Goal: Book appointment/travel/reservation

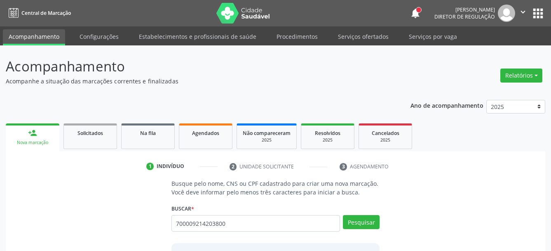
type input "700009214203800"
click at [454, 183] on div "1 Indivíduo 2 Unidade solicitante 3 Agendamento Busque pelo nome, CNS ou CPF ca…" at bounding box center [275, 236] width 539 height 155
click at [371, 223] on button "Pesquisar" at bounding box center [361, 222] width 37 height 14
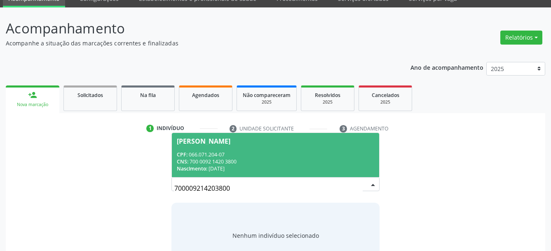
scroll to position [67, 0]
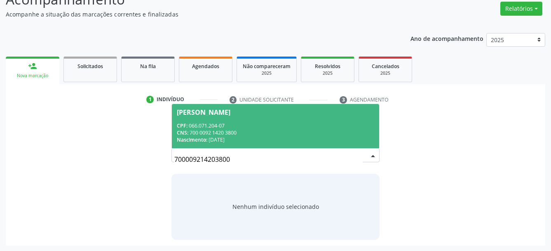
click at [232, 117] on span "[PERSON_NAME] CPF: 066.071.204-07 CNS: 700 0092 1420 3800 Nascimento: [DATE]" at bounding box center [276, 126] width 208 height 44
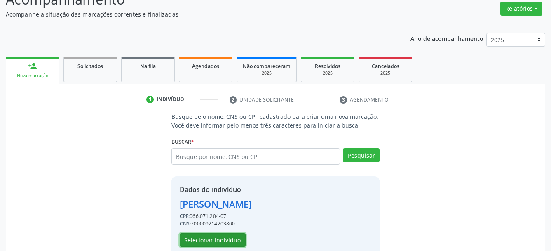
click at [207, 237] on button "Selecionar indivíduo" at bounding box center [213, 240] width 66 height 14
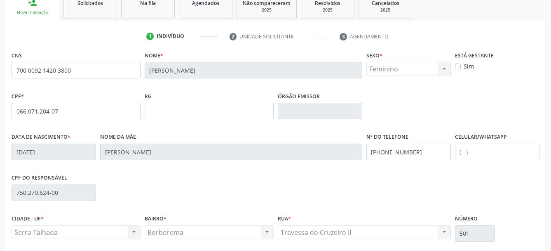
scroll to position [196, 0]
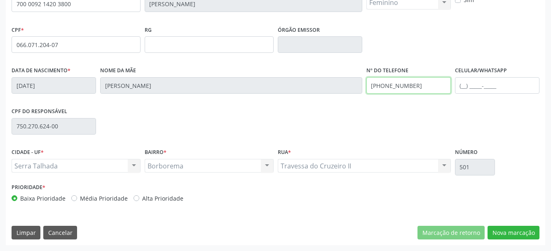
drag, startPoint x: 415, startPoint y: 89, endPoint x: 341, endPoint y: 89, distance: 73.8
click at [366, 89] on input "[PHONE_NUMBER]" at bounding box center [408, 85] width 84 height 16
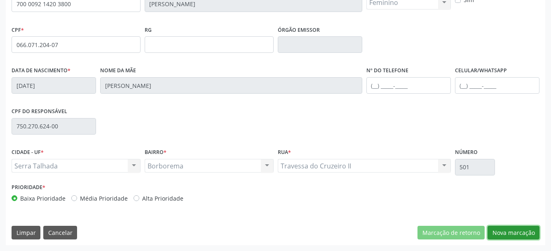
click at [521, 233] on button "Nova marcação" at bounding box center [513, 232] width 52 height 14
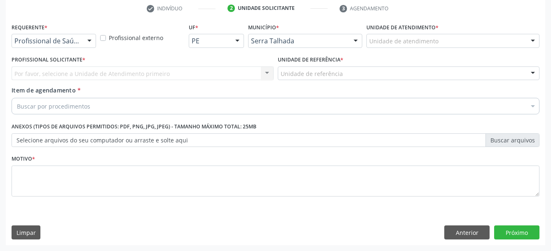
scroll to position [164, 0]
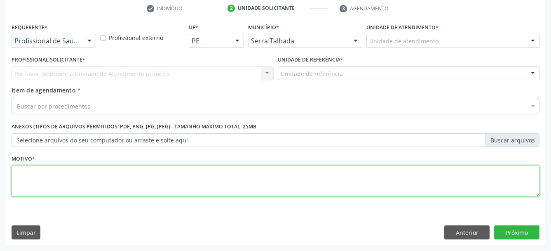
click at [64, 173] on textarea at bounding box center [276, 180] width 528 height 31
type textarea ".."
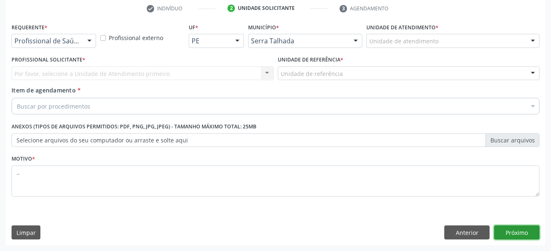
click at [534, 232] on button "Próximo" at bounding box center [516, 232] width 45 height 14
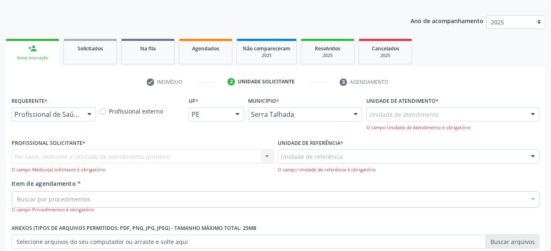
scroll to position [80, 0]
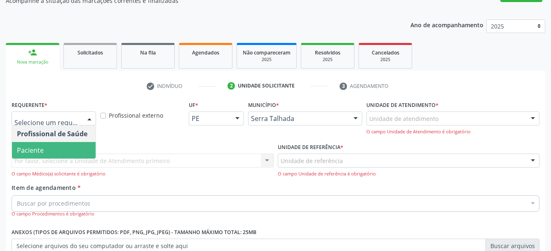
click at [52, 149] on span "Paciente" at bounding box center [54, 150] width 84 height 16
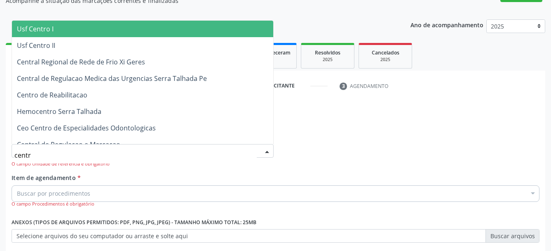
type input "centro"
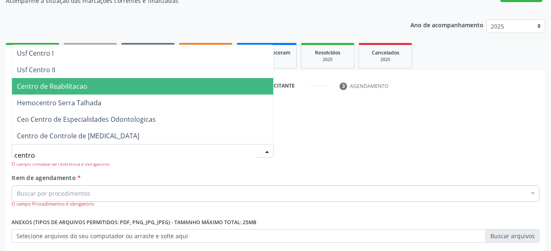
click at [78, 86] on span "Centro de Reabilitacao" at bounding box center [52, 86] width 70 height 9
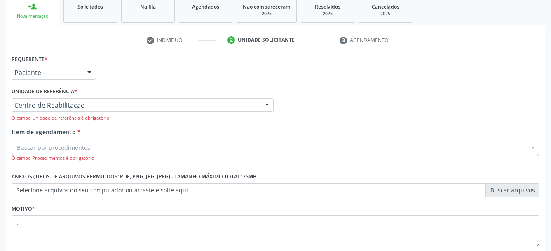
scroll to position [164, 0]
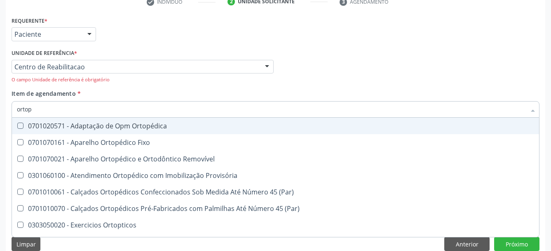
type input "ortope"
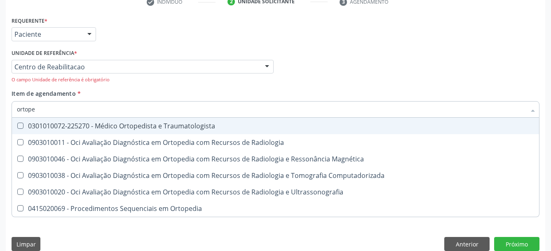
click at [158, 126] on div "0301010072-225270 - Médico Ortopedista e Traumatologista" at bounding box center [275, 125] width 517 height 7
checkbox Traumatologista "true"
click at [354, 70] on div "Profissional Solicitante Por favor, selecione a Unidade de Atendimento primeiro…" at bounding box center [275, 68] width 532 height 42
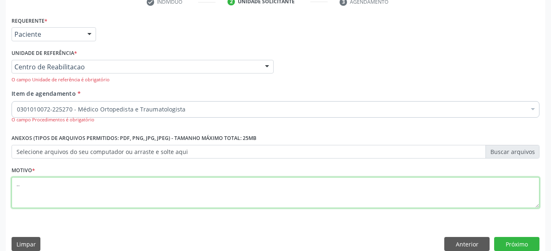
click at [116, 197] on textarea ".." at bounding box center [276, 192] width 528 height 31
type textarea "....."
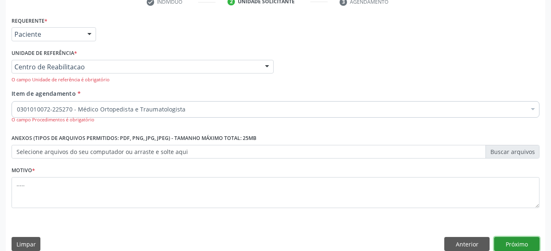
click at [515, 246] on button "Próximo" at bounding box center [516, 244] width 45 height 14
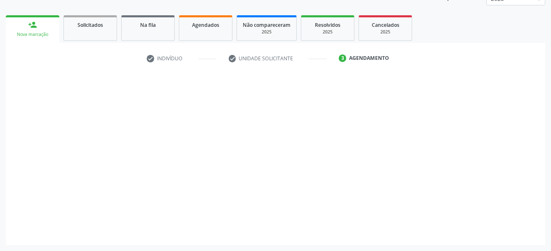
scroll to position [108, 0]
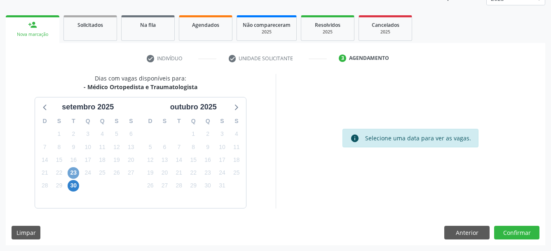
click at [75, 170] on span "23" at bounding box center [74, 173] width 12 height 12
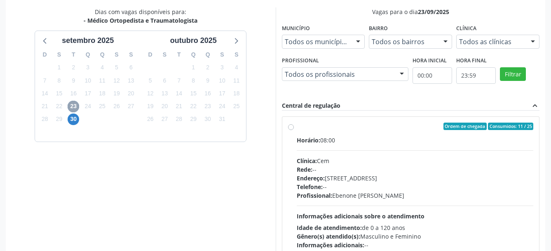
scroll to position [227, 0]
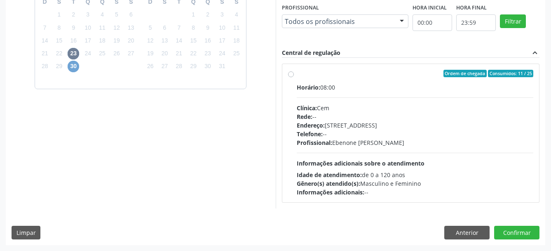
click at [71, 69] on span "30" at bounding box center [74, 67] width 12 height 12
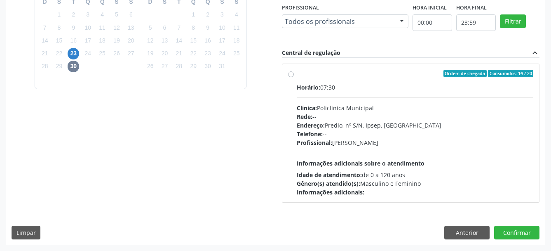
click at [297, 76] on label "Ordem de chegada Consumidos: 14 / 20 Horário: 07:30 Clínica: Policlinica Munici…" at bounding box center [415, 133] width 237 height 126
click at [293, 76] on input "Ordem de chegada Consumidos: 14 / 20 Horário: 07:30 Clínica: Policlinica Munici…" at bounding box center [291, 73] width 6 height 7
radio input "true"
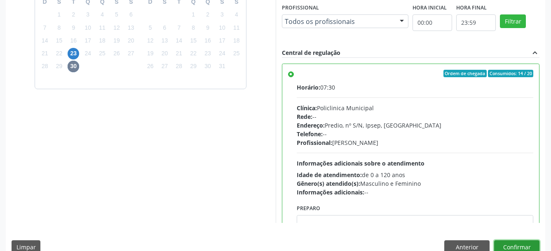
click at [505, 250] on button "Confirmar" at bounding box center [516, 247] width 45 height 14
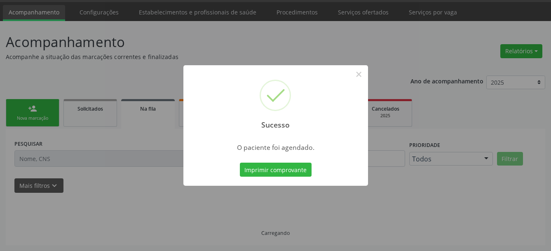
scroll to position [24, 0]
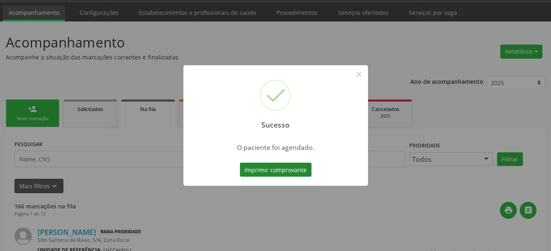
click at [272, 164] on button "Imprimir comprovante" at bounding box center [276, 169] width 72 height 14
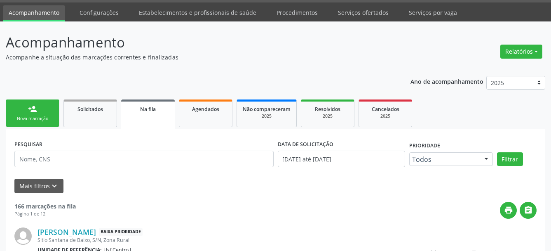
scroll to position [23, 0]
